Goal: Connect with others: Connect with others

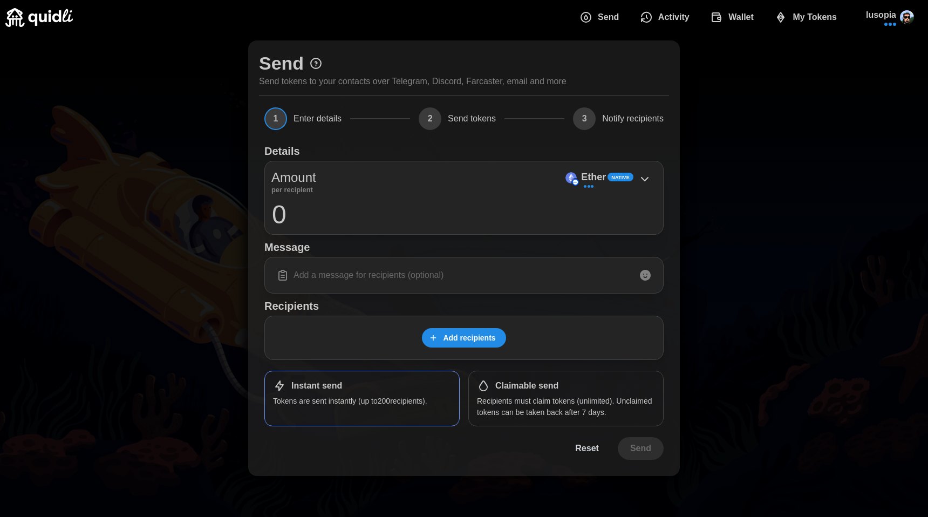
click at [476, 348] on div "Add recipients" at bounding box center [463, 338] width 399 height 44
click at [483, 333] on span "Add recipients" at bounding box center [469, 337] width 52 height 18
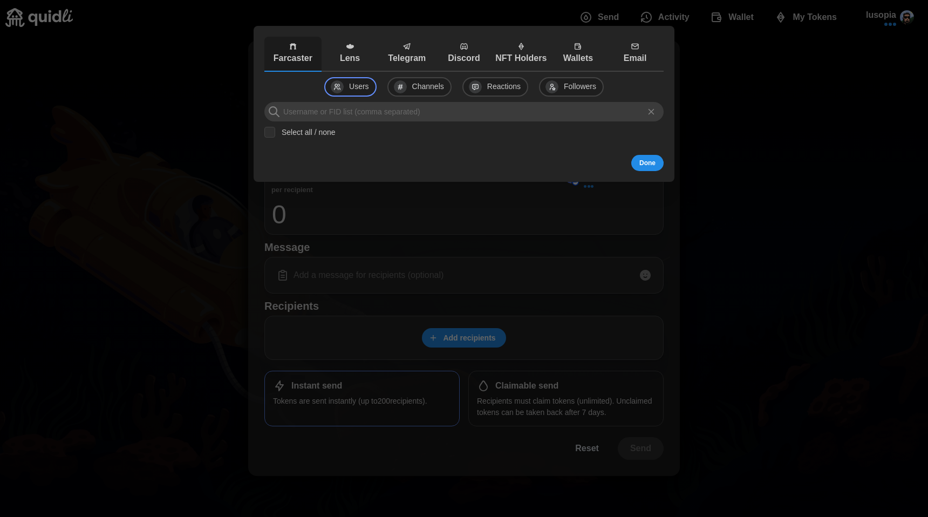
click at [351, 49] on icon "button" at bounding box center [350, 46] width 9 height 9
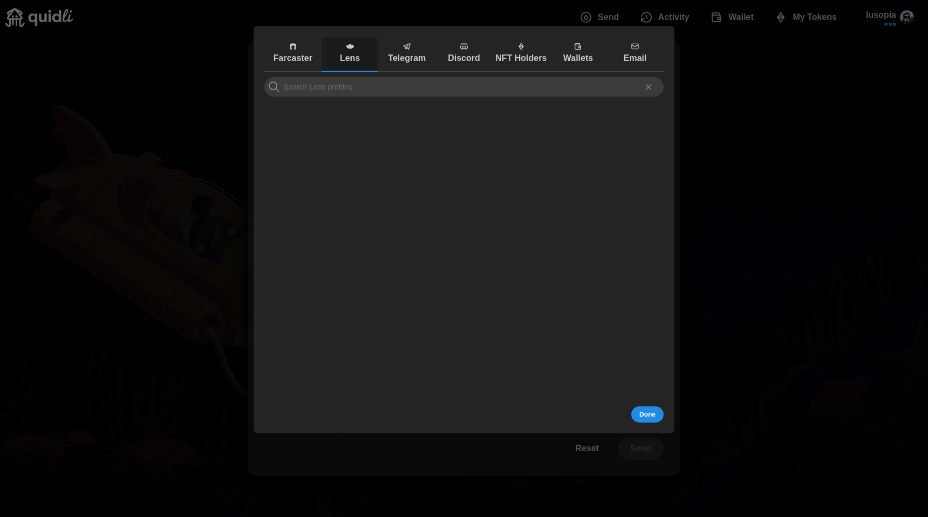
click at [374, 98] on div at bounding box center [463, 362] width 399 height 570
click at [375, 87] on input at bounding box center [463, 86] width 399 height 19
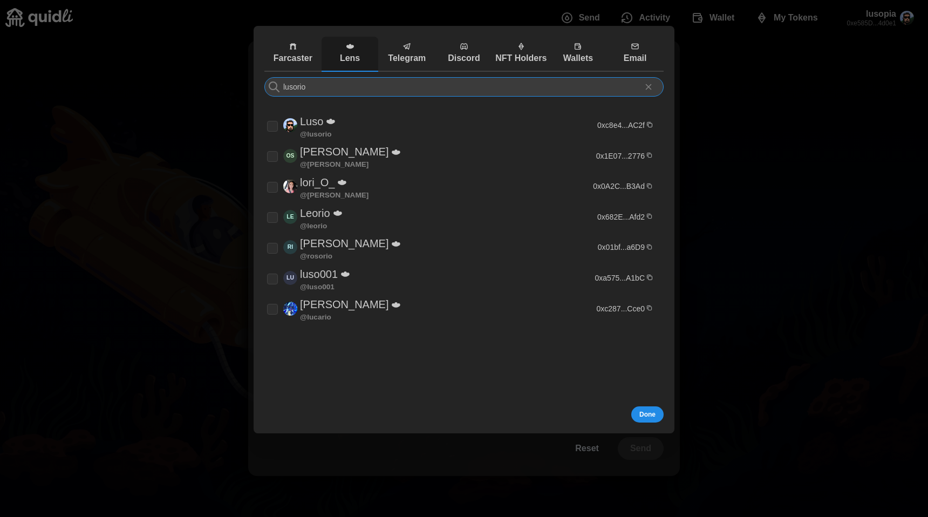
type input "lusorio"
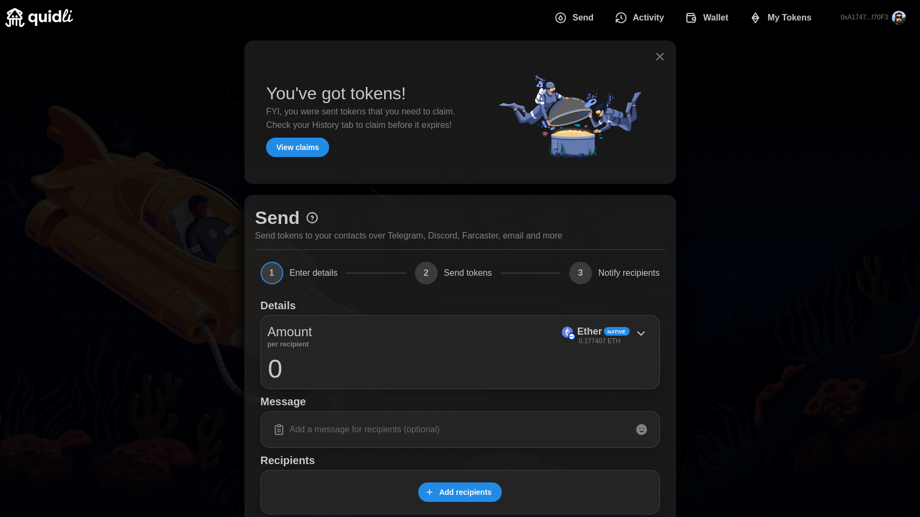
click at [443, 501] on span "Add recipients" at bounding box center [465, 492] width 52 height 18
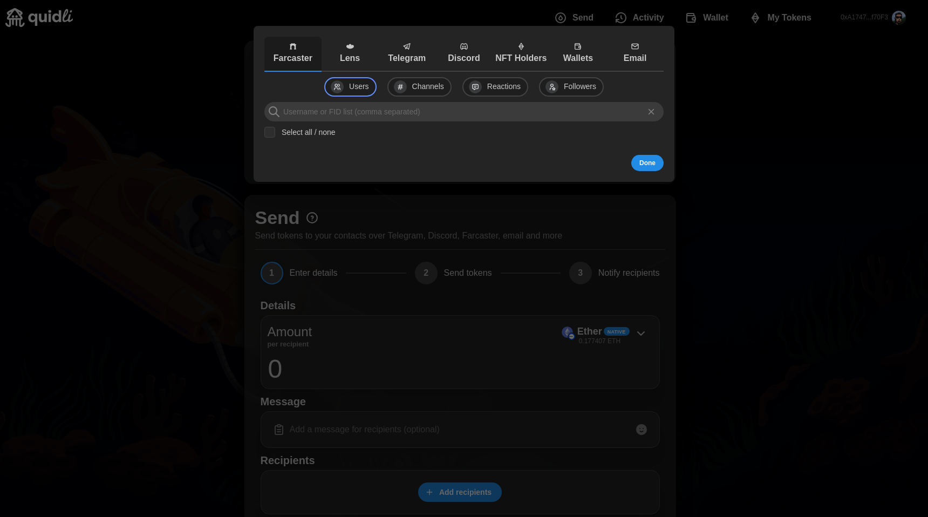
click at [352, 49] on icon "button" at bounding box center [350, 46] width 9 height 9
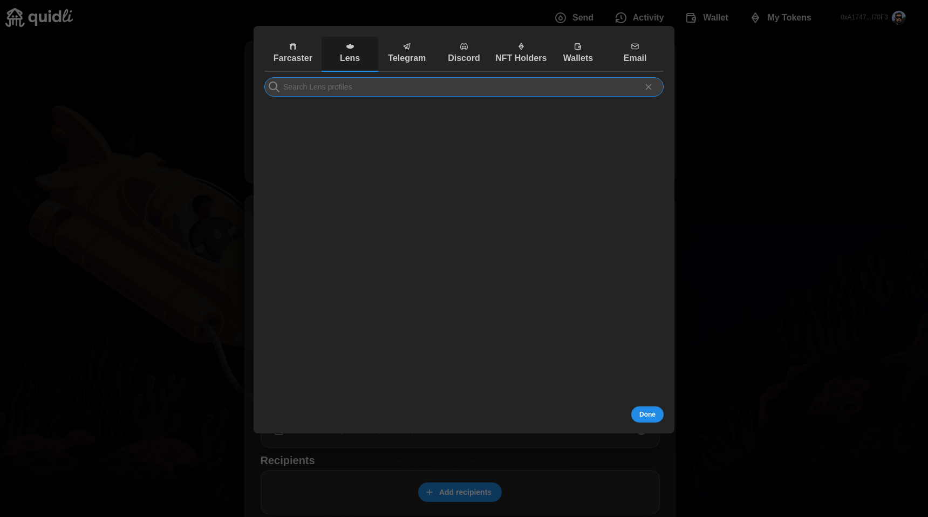
click at [347, 92] on input at bounding box center [463, 86] width 399 height 19
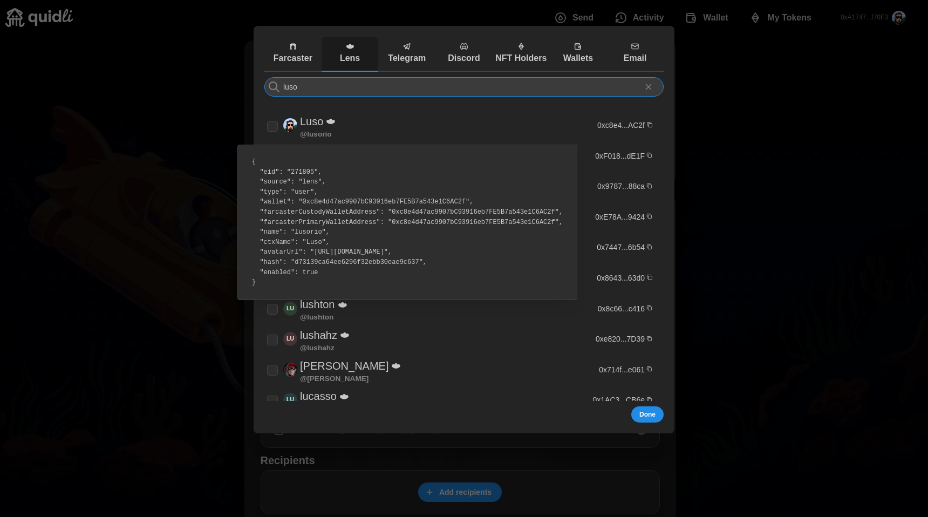
type input "luso"
drag, startPoint x: 393, startPoint y: 212, endPoint x: 555, endPoint y: 213, distance: 161.8
click at [555, 213] on pre "{ "eid": "271805", "source": "lens", "type": "user", "wallet": "0xc8e4d47ac9907…" at bounding box center [406, 222] width 321 height 141
drag, startPoint x: 392, startPoint y: 221, endPoint x: 557, endPoint y: 219, distance: 165.6
click at [557, 219] on pre "{ "eid": "271805", "source": "lens", "type": "user", "wallet": "0xc8e4d47ac9907…" at bounding box center [406, 222] width 321 height 141
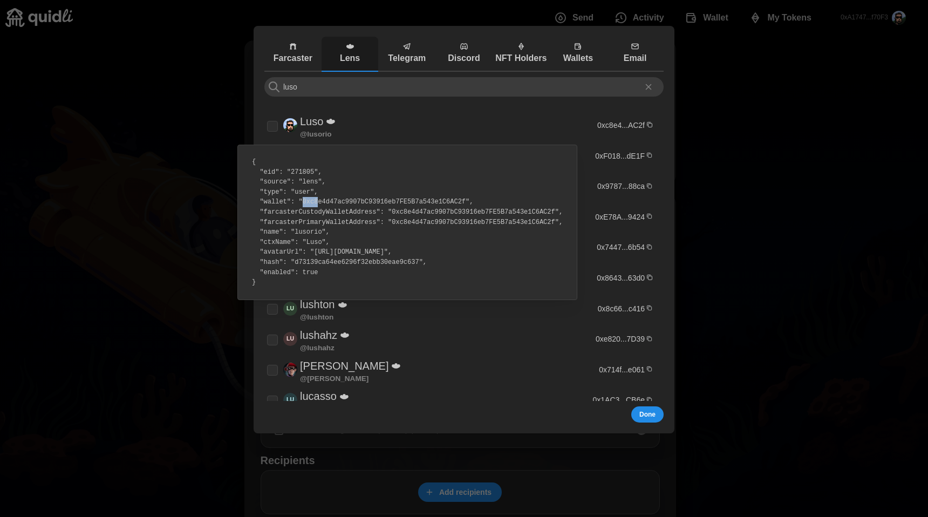
drag, startPoint x: 303, startPoint y: 204, endPoint x: 318, endPoint y: 204, distance: 15.1
click at [318, 204] on pre "{ "eid": "271805", "source": "lens", "type": "user", "wallet": "0xc8e4d47ac9907…" at bounding box center [406, 222] width 321 height 141
drag, startPoint x: 309, startPoint y: 203, endPoint x: 464, endPoint y: 201, distance: 155.9
click at [464, 201] on pre "{ "eid": "271805", "source": "lens", "type": "user", "wallet": "0xc8e4d47ac9907…" at bounding box center [406, 222] width 321 height 141
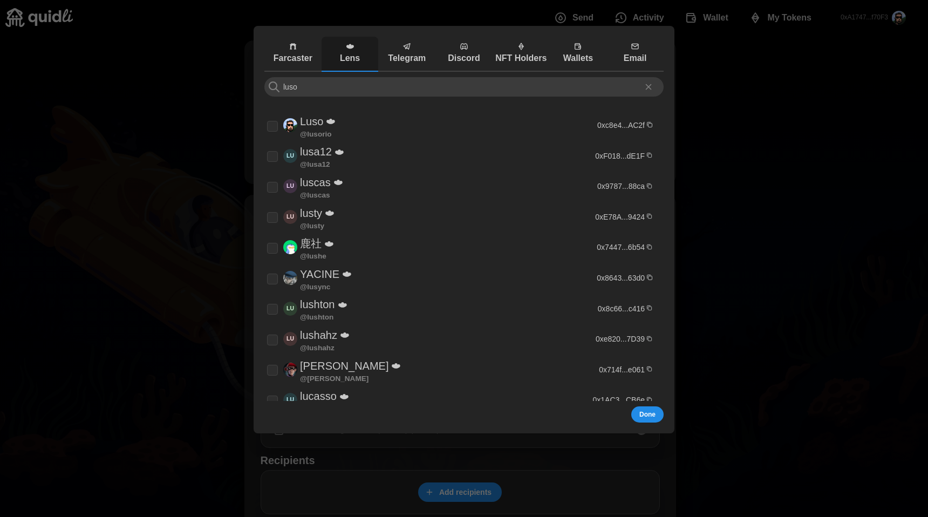
click at [741, 74] on div at bounding box center [464, 258] width 928 height 517
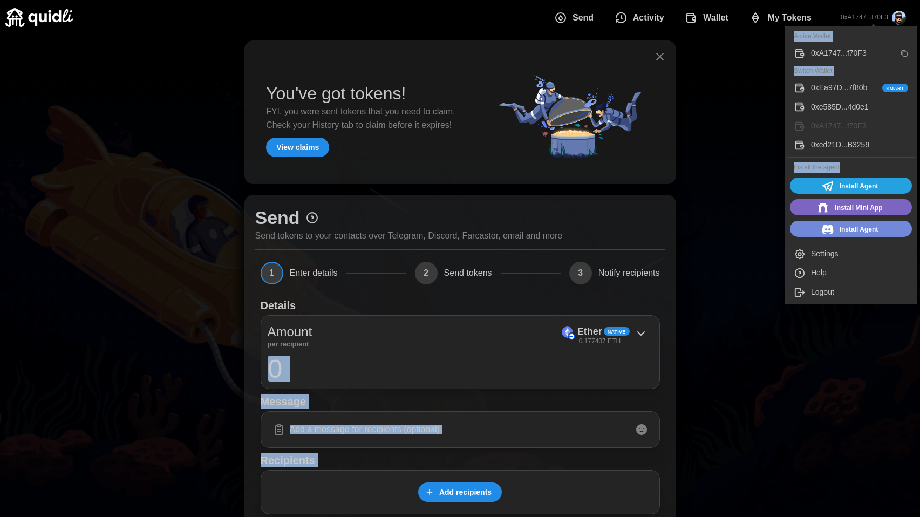
drag, startPoint x: 838, startPoint y: 168, endPoint x: 925, endPoint y: 327, distance: 182.0
click at [920, 327] on html "Send Activity Wallet My Tokens 0xA1747...f70F3 Send History Wallet My Tokens Se…" at bounding box center [460, 333] width 920 height 666
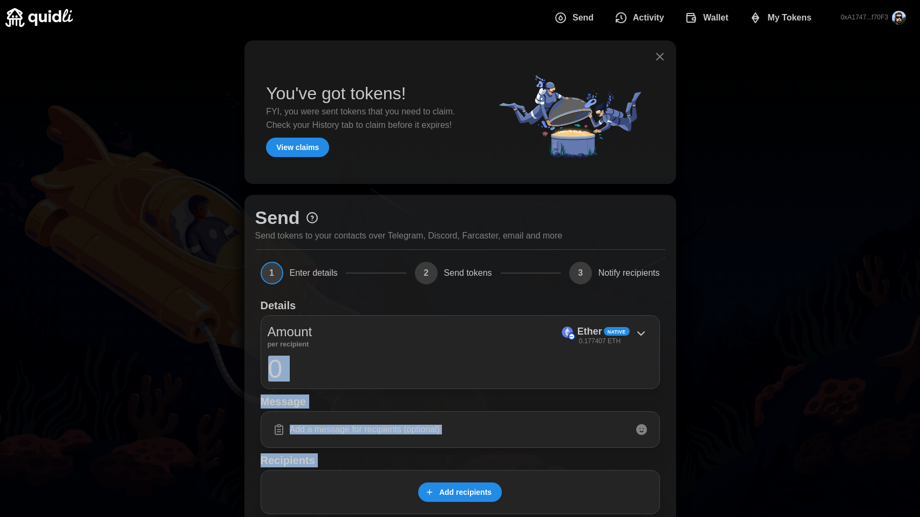
click at [655, 60] on icon "button" at bounding box center [659, 56] width 13 height 13
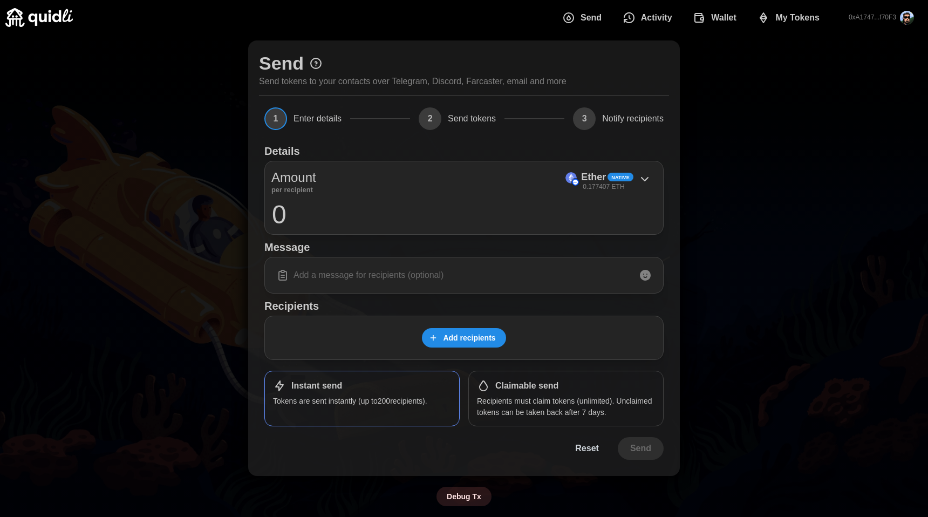
click at [691, 86] on div "Send Send tokens to your contacts over Telegram, Discord, Farcaster, email and …" at bounding box center [464, 273] width 928 height 476
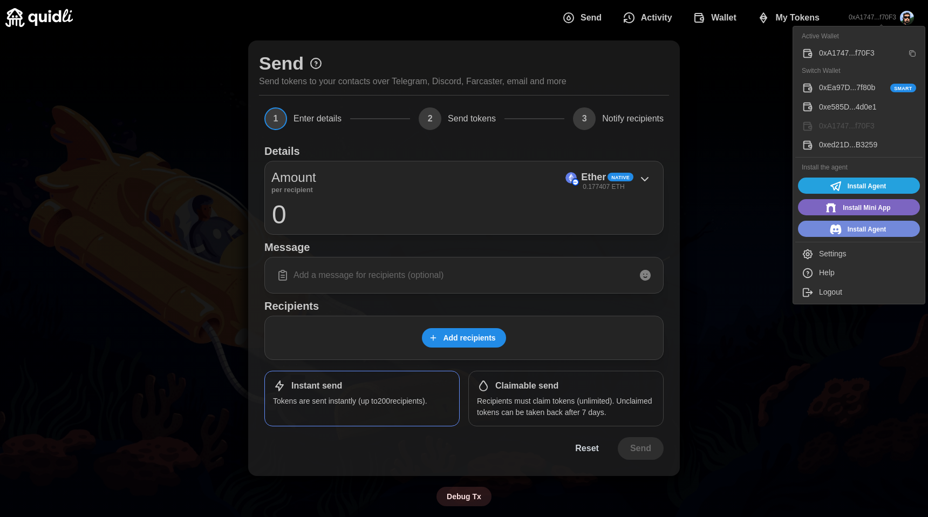
click at [830, 290] on div "Logout" at bounding box center [867, 292] width 97 height 12
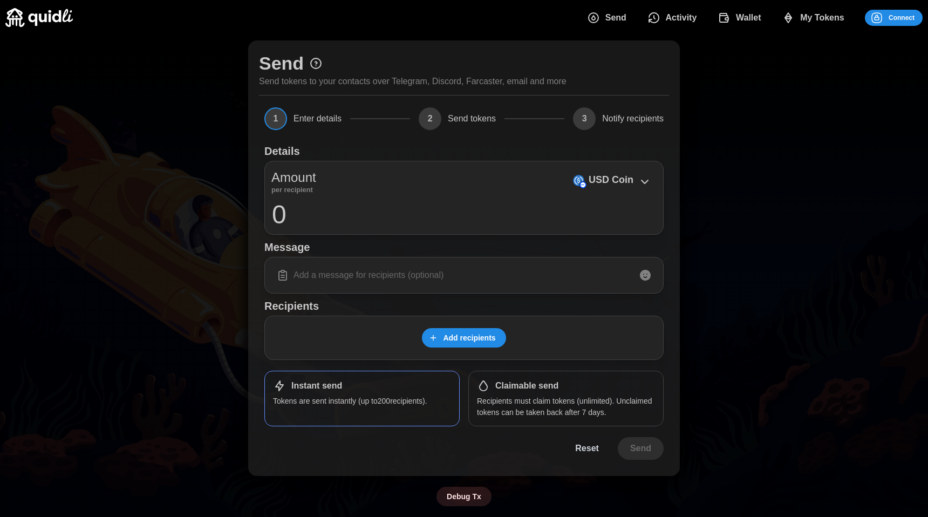
click at [892, 22] on span "Connect" at bounding box center [901, 17] width 26 height 15
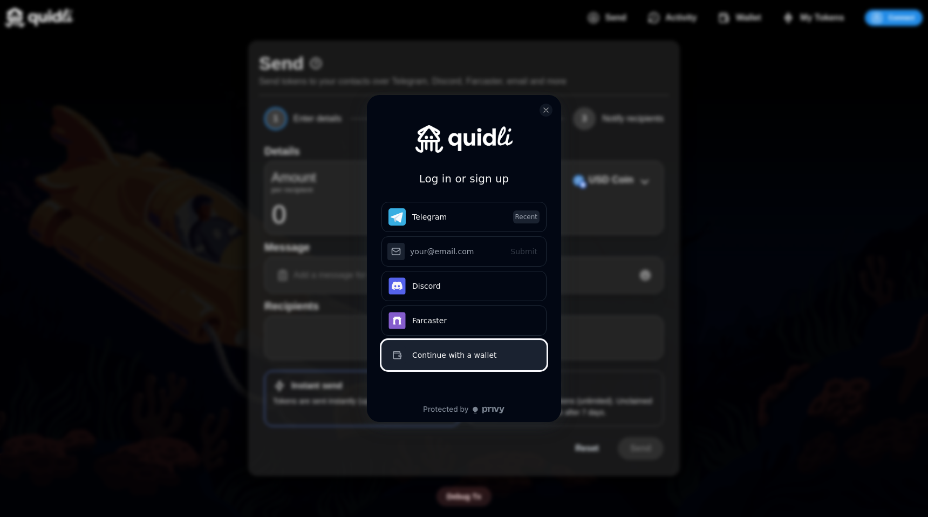
click at [461, 361] on div "Continue with a wallet" at bounding box center [475, 354] width 127 height 13
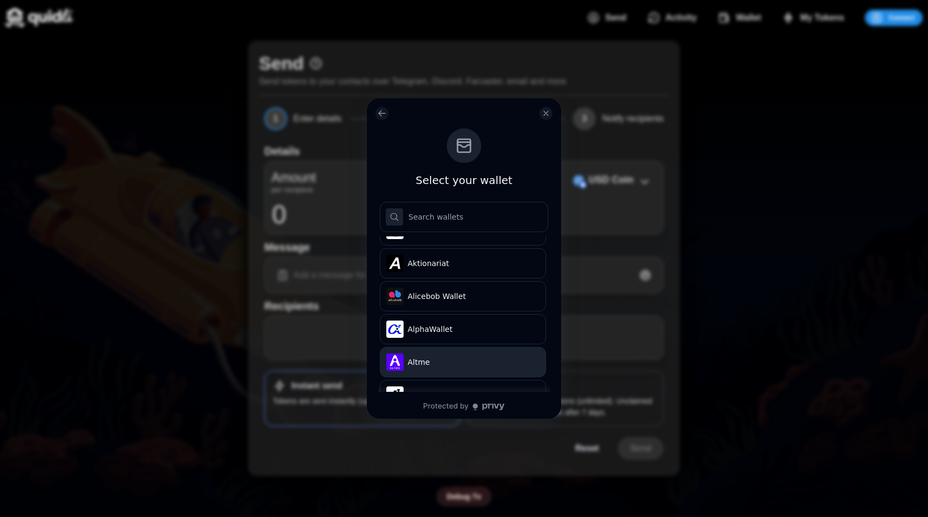
scroll to position [482, 0]
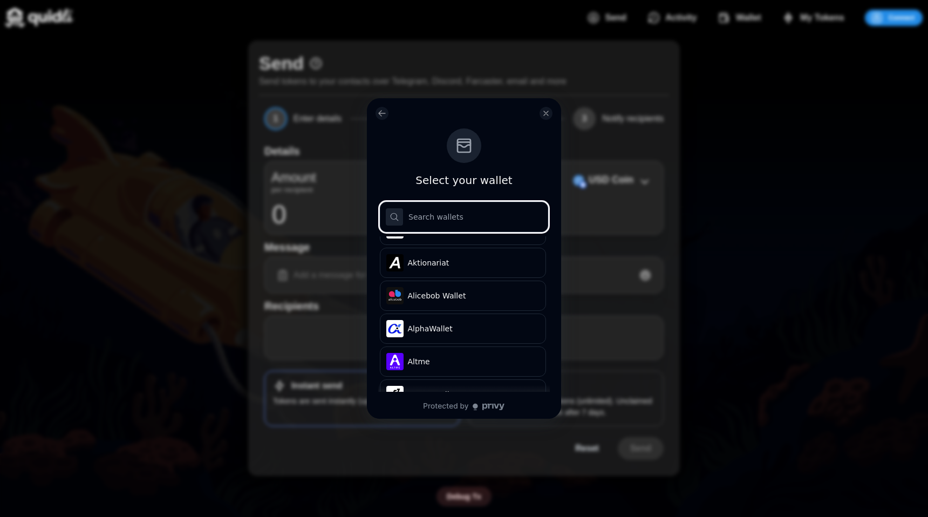
click at [456, 214] on input "log in or sign up" at bounding box center [464, 217] width 168 height 30
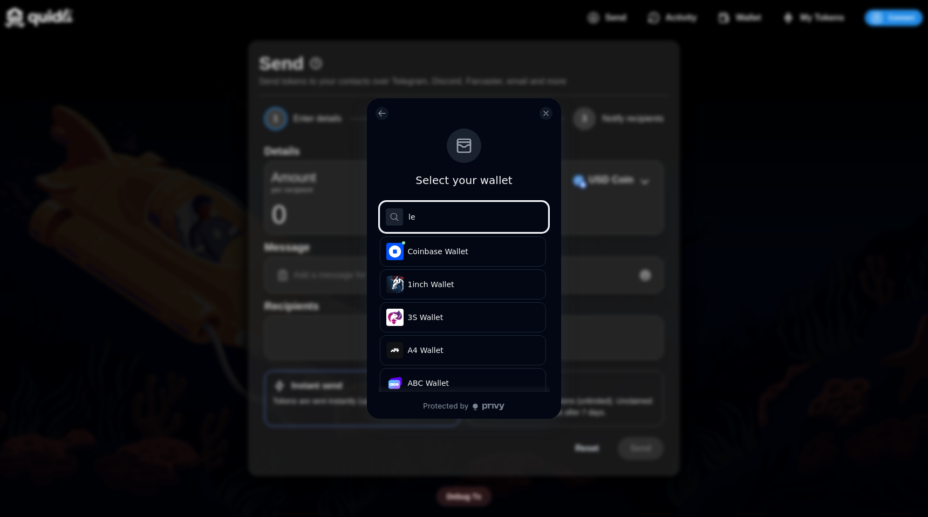
type input "l"
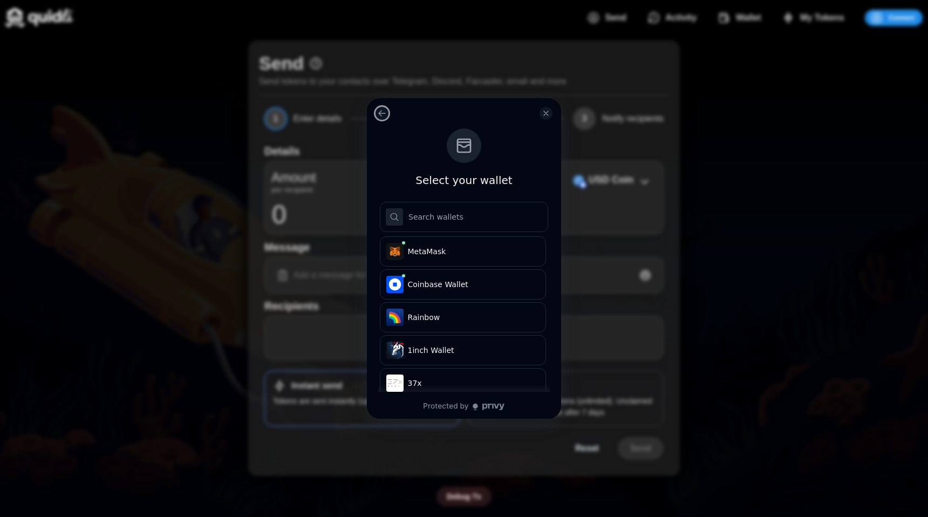
click at [375, 113] on button "log in or sign up" at bounding box center [381, 113] width 13 height 13
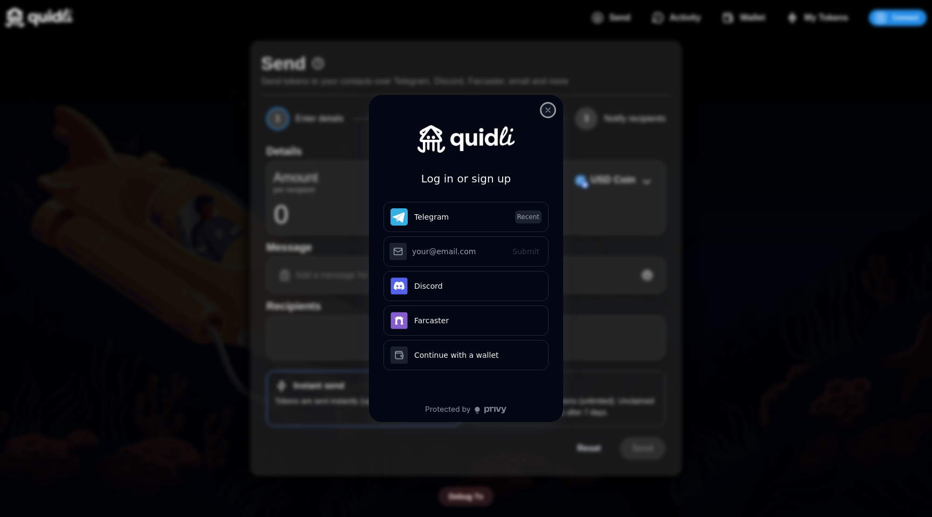
click at [548, 107] on icon "close modal" at bounding box center [548, 110] width 9 height 9
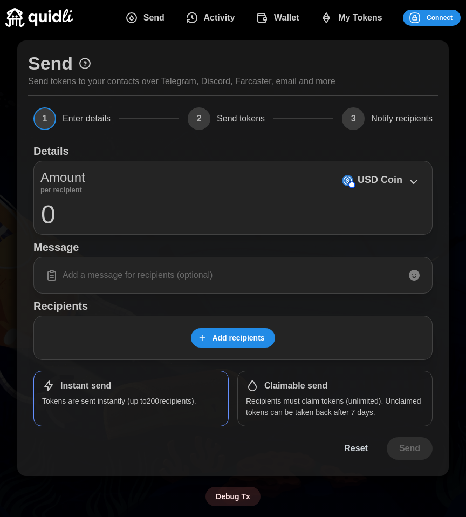
click at [423, 15] on span "Connect" at bounding box center [430, 17] width 44 height 15
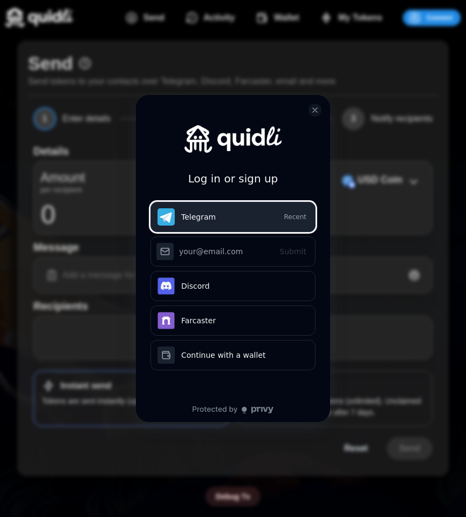
click at [221, 217] on button "Telegram Recent" at bounding box center [232, 217] width 165 height 30
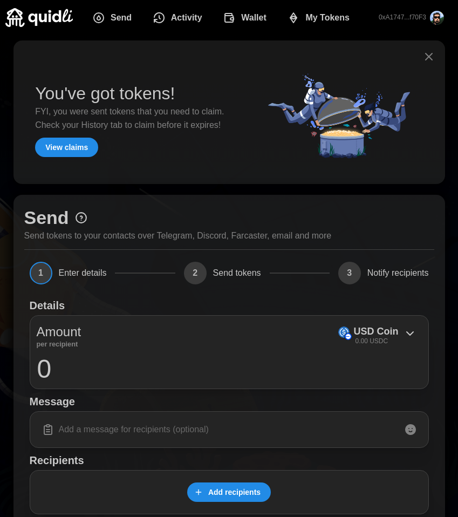
click at [426, 57] on icon "button" at bounding box center [428, 56] width 13 height 13
